Goal: Check status: Check status

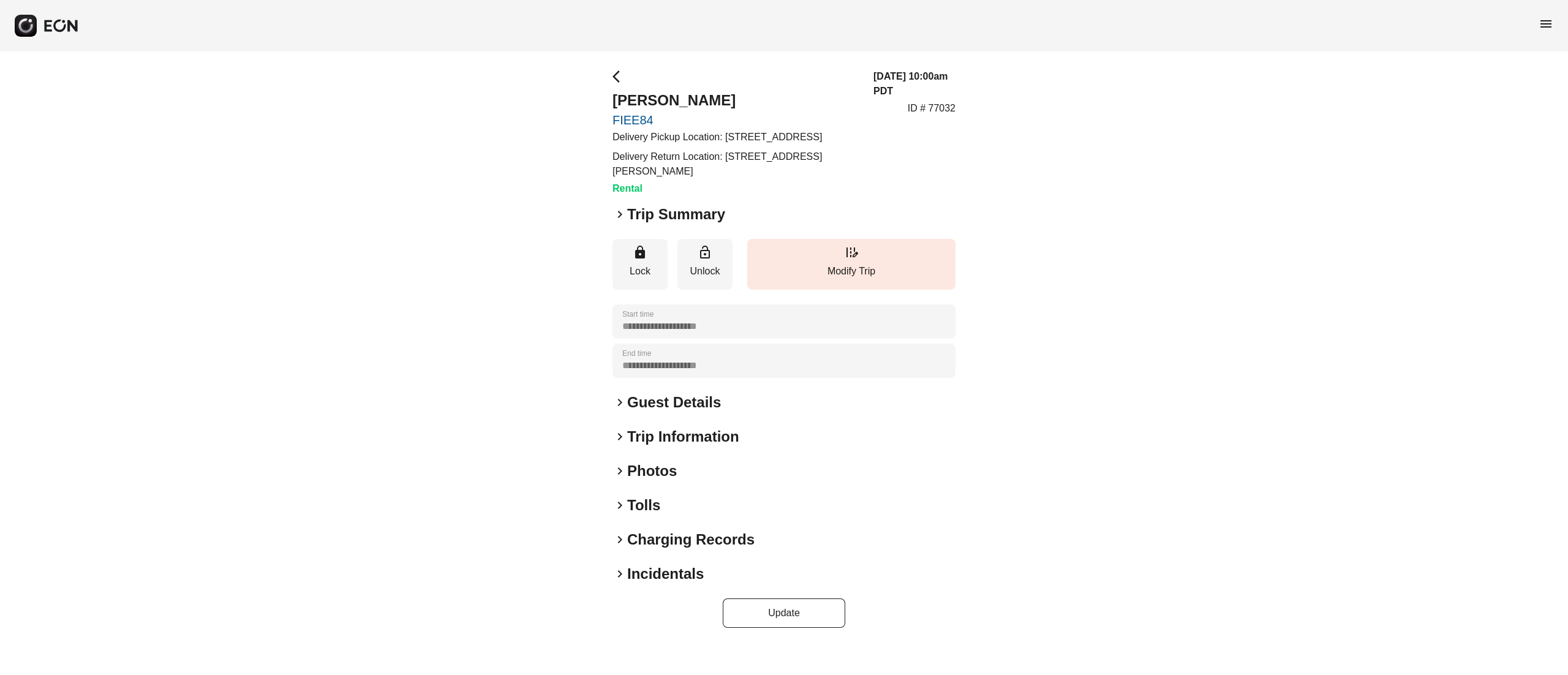
click at [638, 480] on h2 "Photos" at bounding box center [652, 470] width 50 height 19
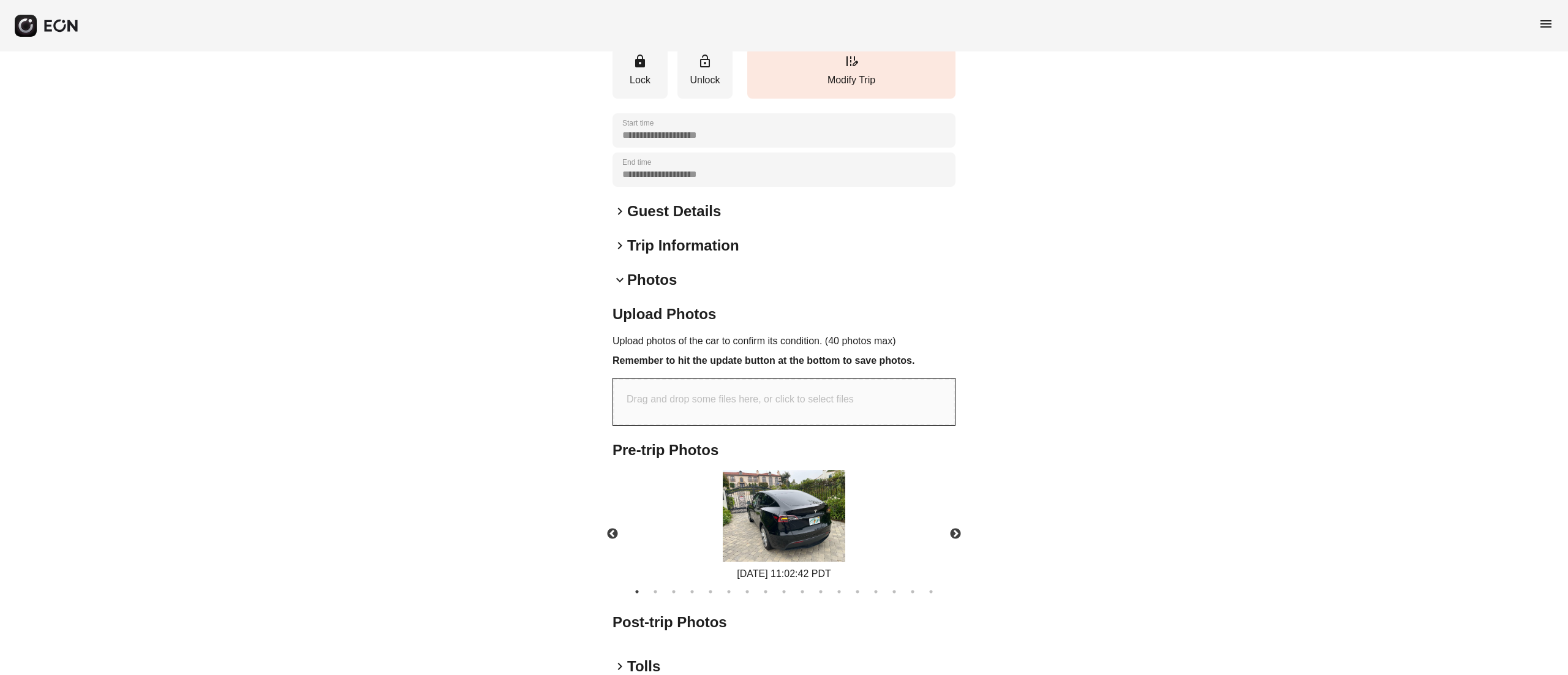
scroll to position [245, 0]
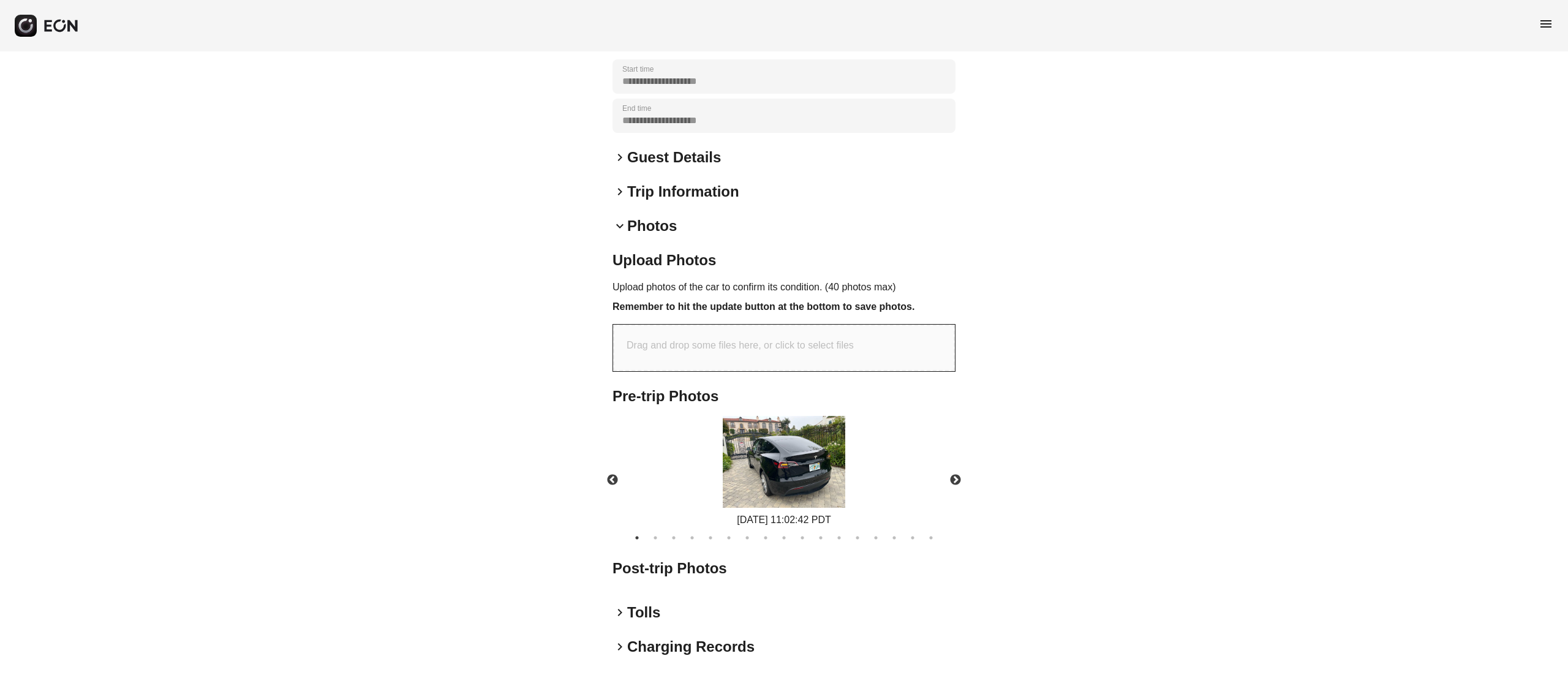
click at [758, 477] on img at bounding box center [783, 462] width 122 height 92
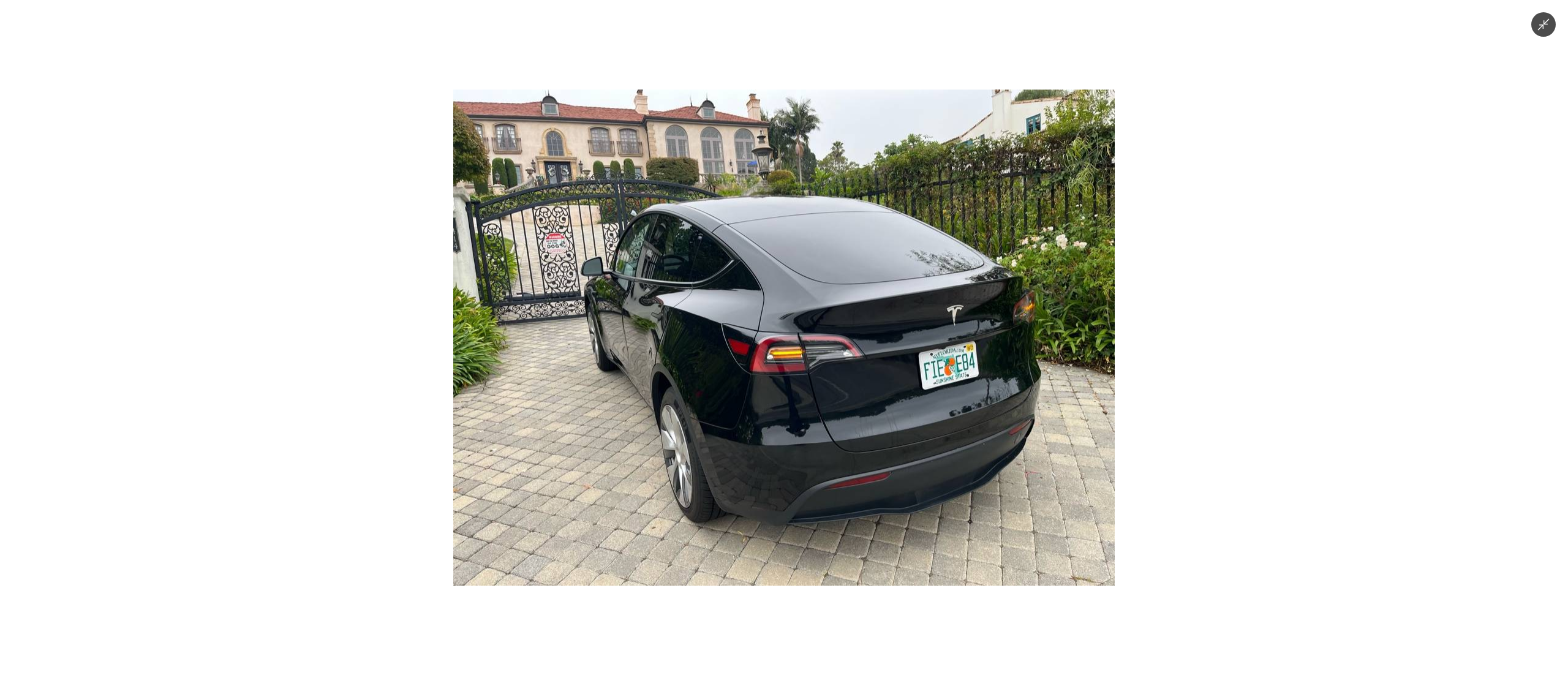
click at [1565, 17] on div at bounding box center [784, 337] width 1568 height 675
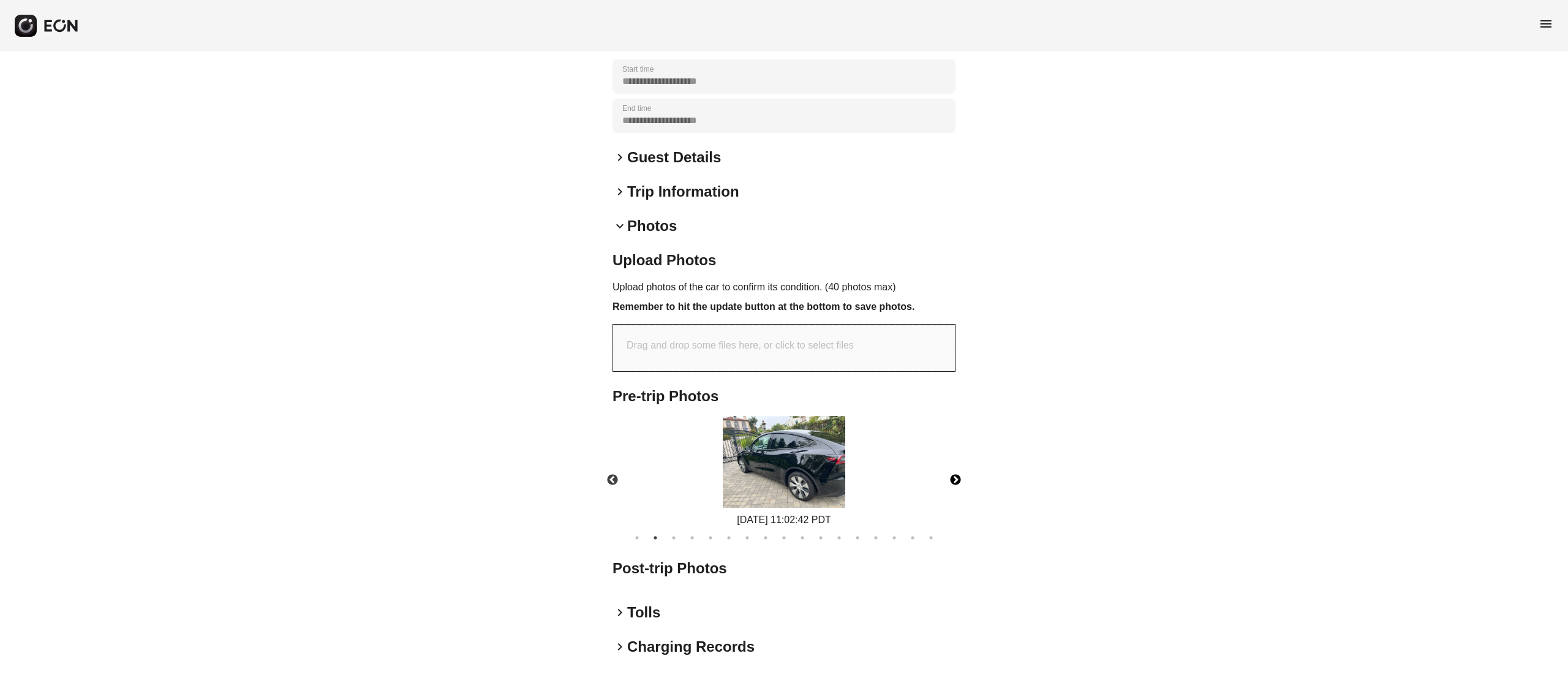
click at [955, 494] on button "Next" at bounding box center [955, 479] width 43 height 43
click at [821, 467] on img at bounding box center [783, 462] width 122 height 92
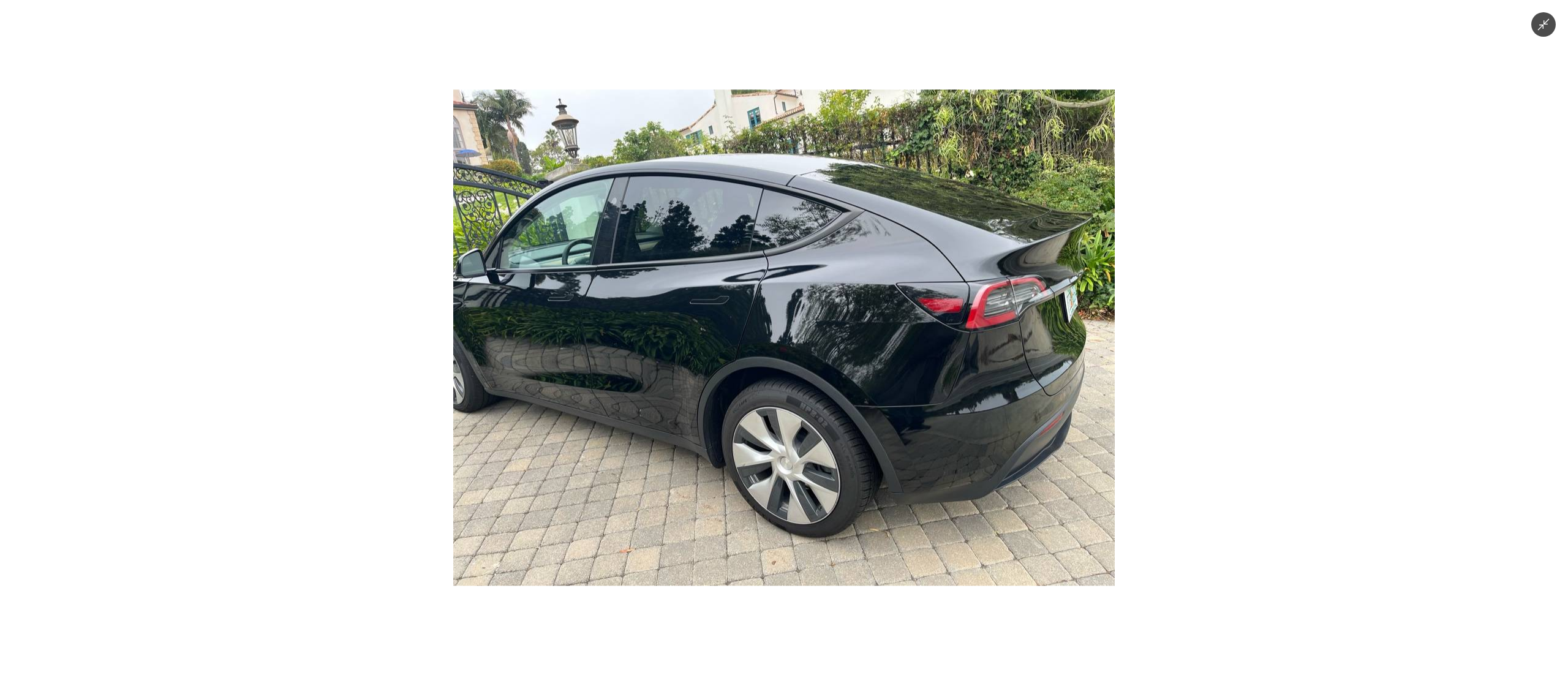
click at [1549, 16] on button "Minimize image" at bounding box center [1543, 24] width 24 height 24
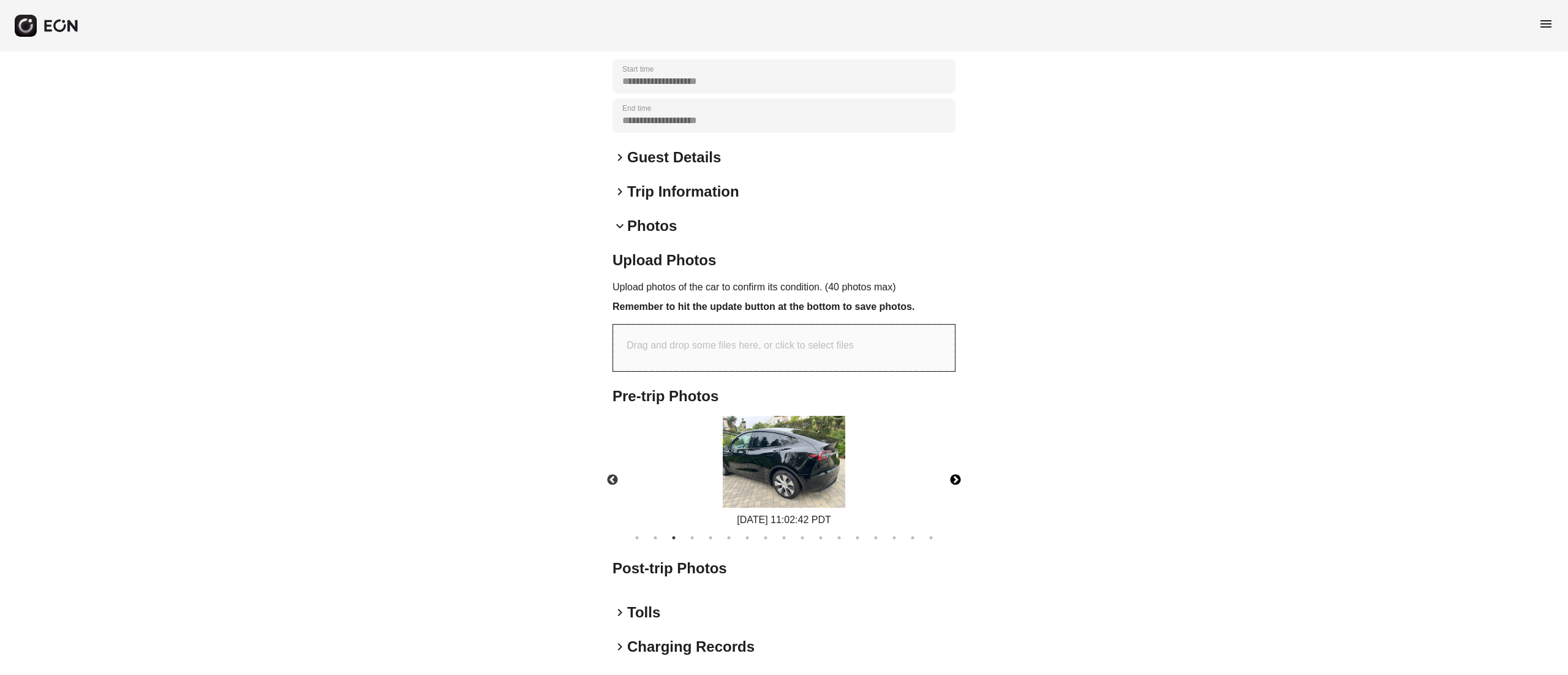
click at [955, 497] on button "Next" at bounding box center [955, 479] width 43 height 43
click at [932, 543] on button "17" at bounding box center [931, 537] width 12 height 12
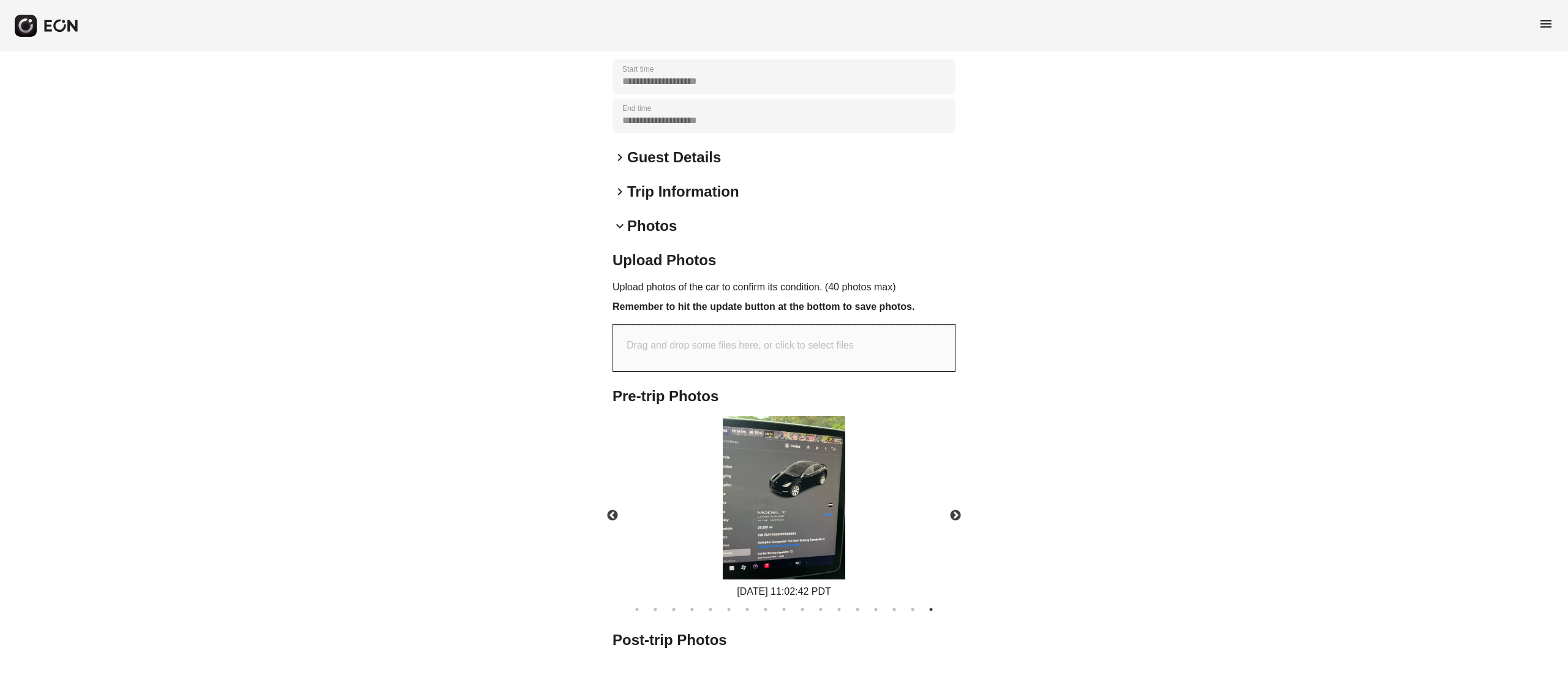
click at [814, 490] on img at bounding box center [783, 497] width 122 height 163
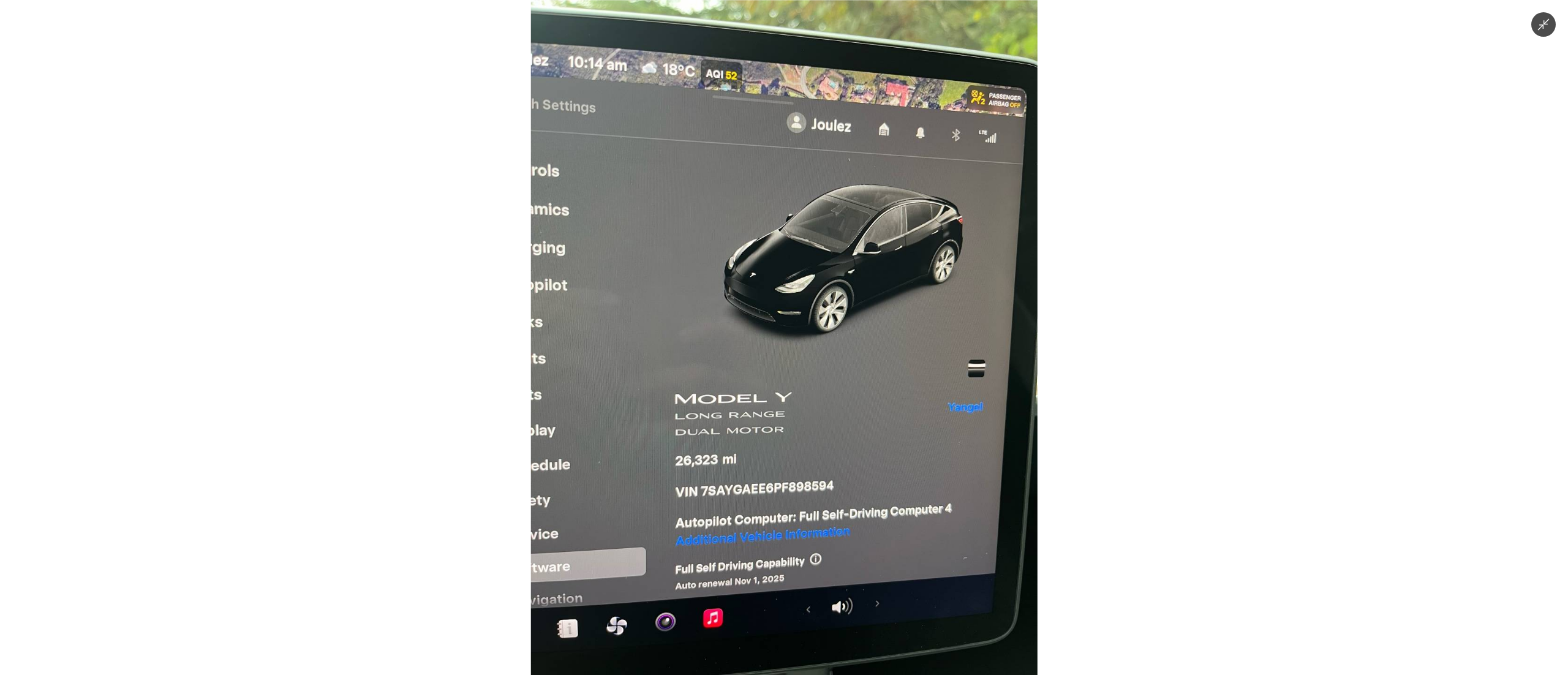
click at [1547, 34] on button "Minimize image" at bounding box center [1543, 24] width 24 height 24
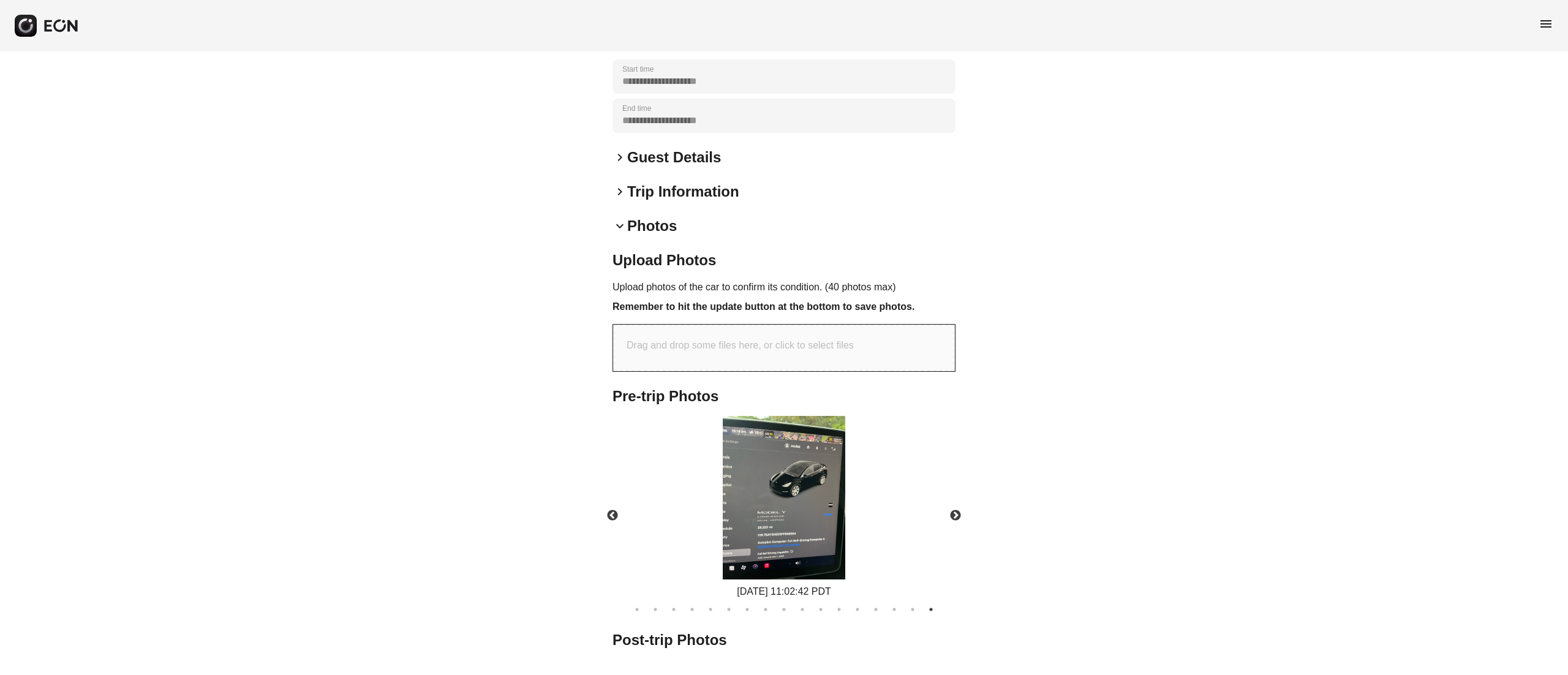
click at [910, 631] on div "Pre-trip Photos Previous [DATE] 11:02:42 PDT [DATE] 11:02:42 PDT [DATE] 11:02:4…" at bounding box center [783, 522] width 343 height 273
click at [914, 615] on button "16" at bounding box center [912, 609] width 12 height 12
click at [865, 615] on ul "1 2 3 4 5 6 7 8 9 10 11 12 13 14 15 16 17" at bounding box center [784, 606] width 355 height 16
click at [854, 615] on button "13" at bounding box center [857, 609] width 12 height 12
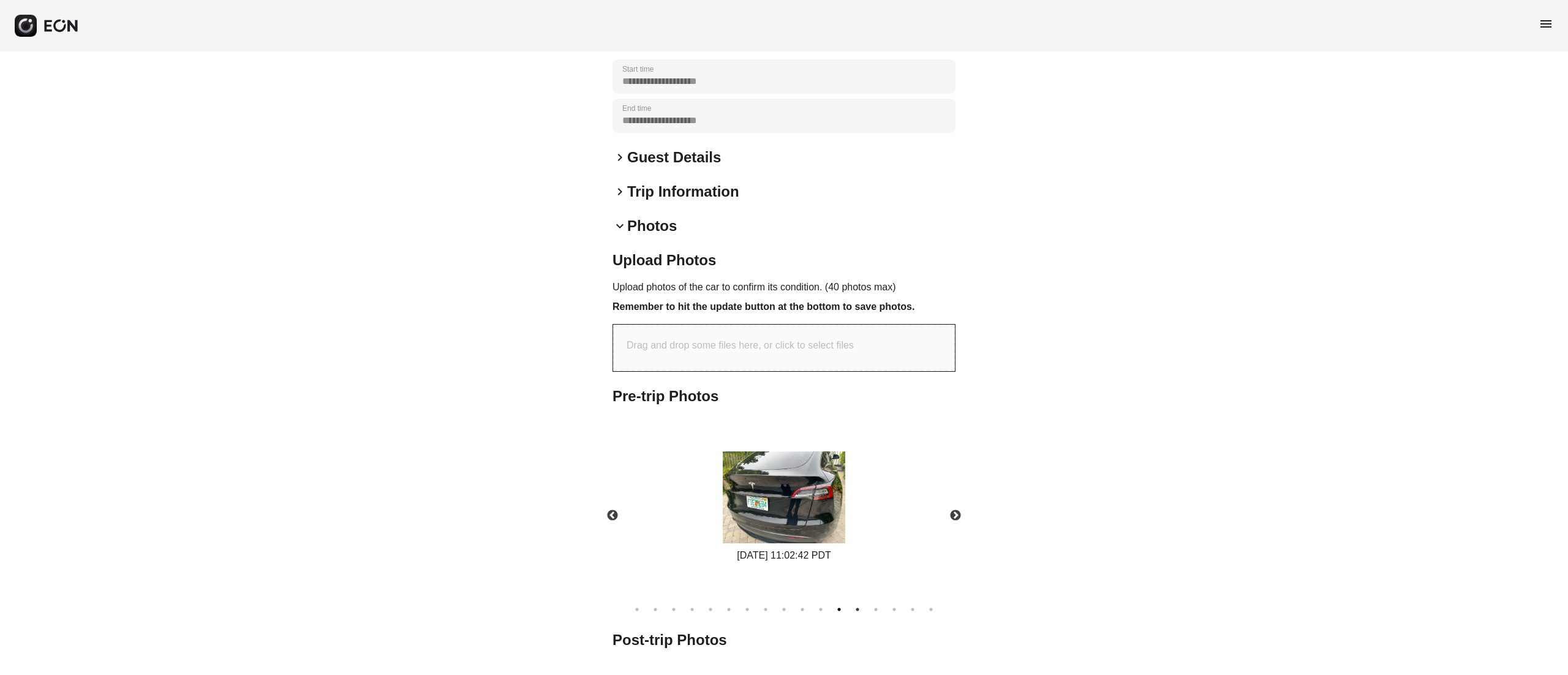
click at [834, 615] on button "12" at bounding box center [839, 609] width 12 height 12
click at [817, 615] on button "11" at bounding box center [821, 609] width 12 height 12
click at [788, 615] on button "9" at bounding box center [784, 609] width 12 height 12
click at [799, 440] on div "[DATE] 11:02:42 PDT" at bounding box center [784, 507] width 364 height 183
click at [803, 462] on div "[DATE] 11:02:42 PDT" at bounding box center [784, 507] width 364 height 183
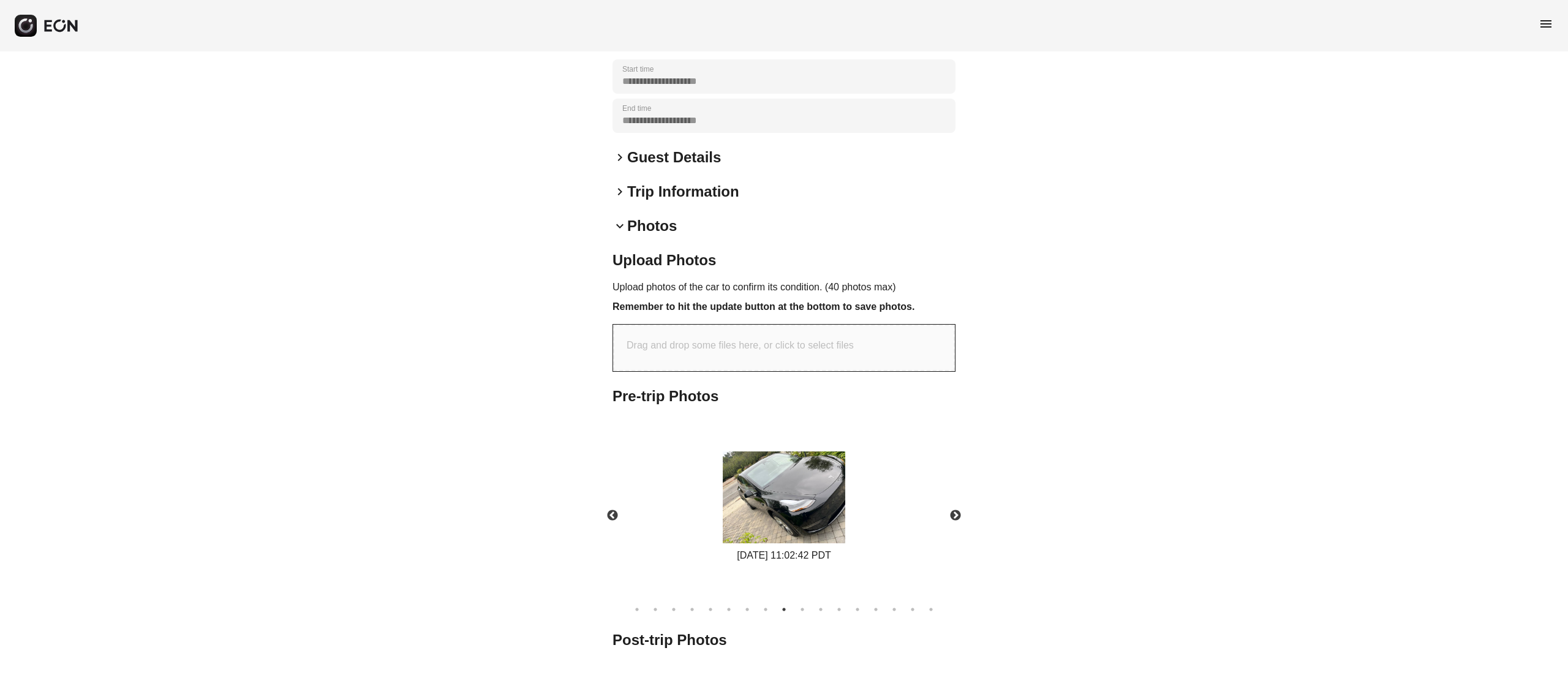
click at [808, 468] on img at bounding box center [783, 497] width 122 height 92
click at [763, 615] on button "8" at bounding box center [765, 609] width 12 height 12
click at [820, 523] on img at bounding box center [783, 497] width 122 height 92
click at [822, 503] on img at bounding box center [783, 497] width 122 height 92
click at [743, 615] on button "7" at bounding box center [747, 609] width 12 height 12
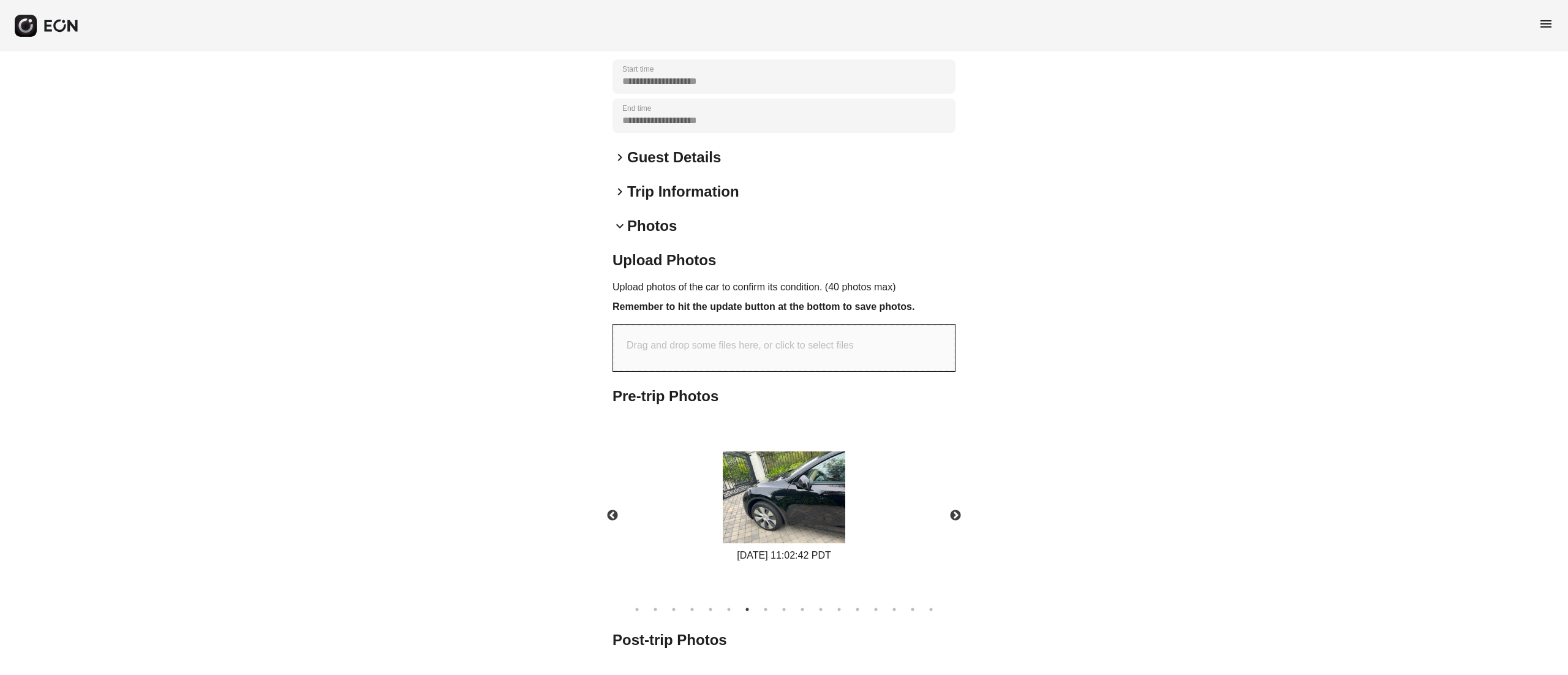
click at [811, 518] on img at bounding box center [783, 497] width 122 height 92
